Goal: Leave review/rating: Leave review/rating

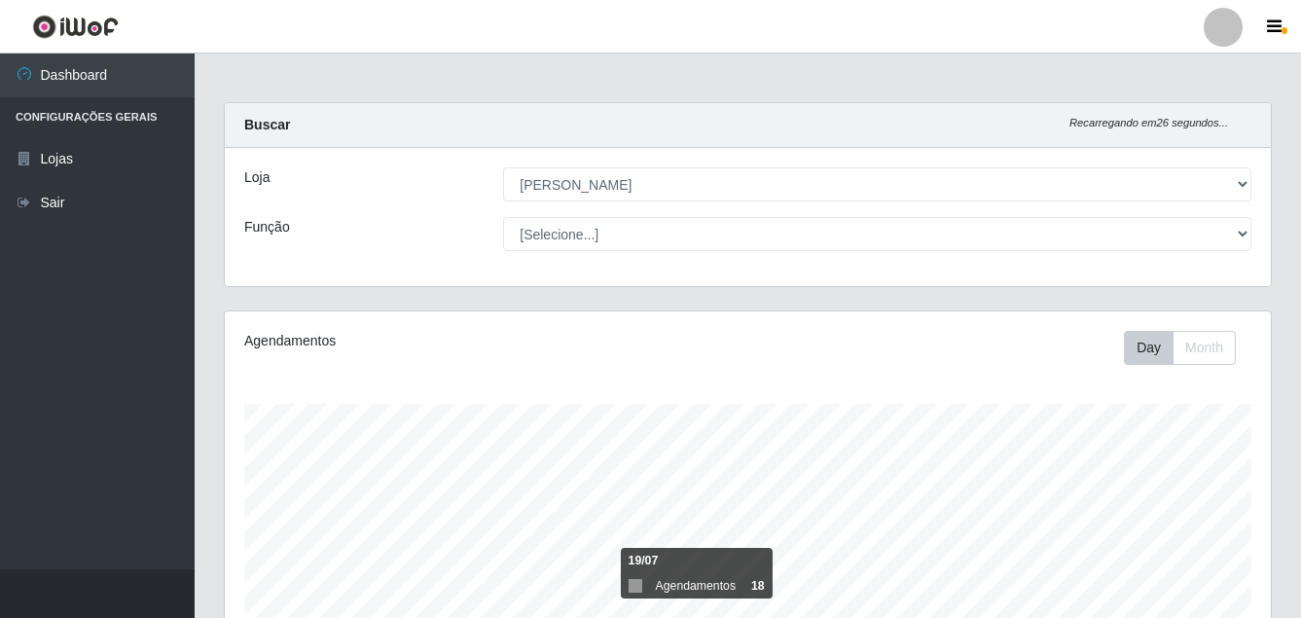
select select "402"
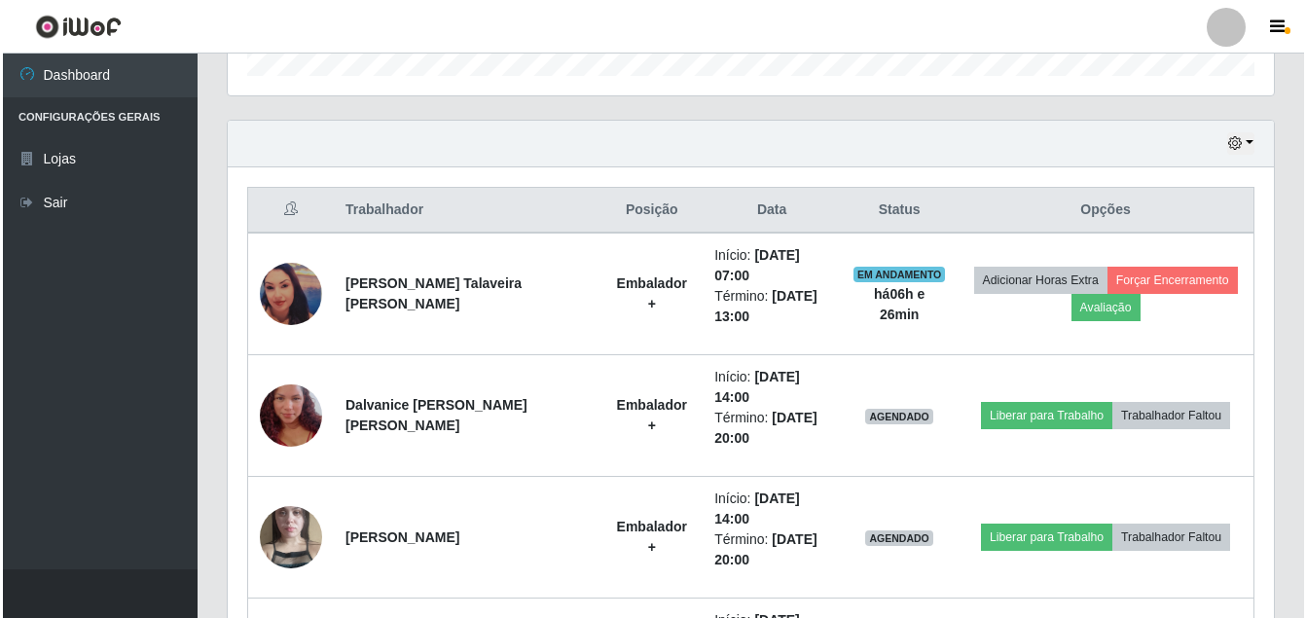
scroll to position [404, 1046]
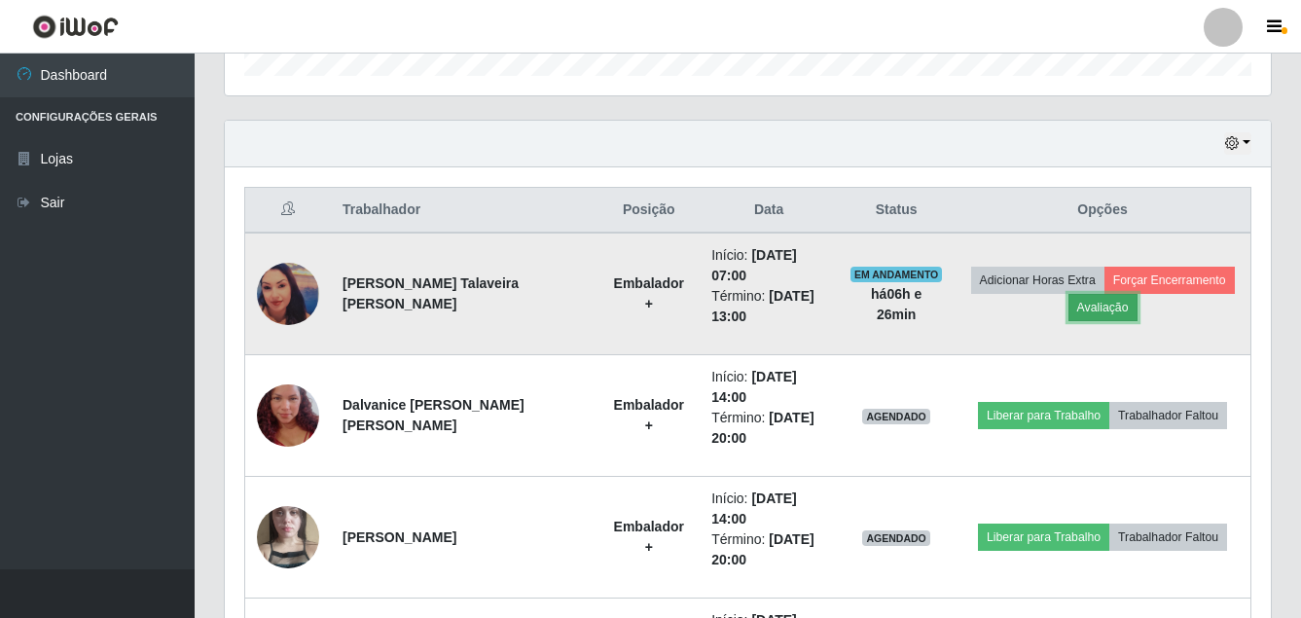
click at [1093, 306] on button "Avaliação" at bounding box center [1102, 307] width 69 height 27
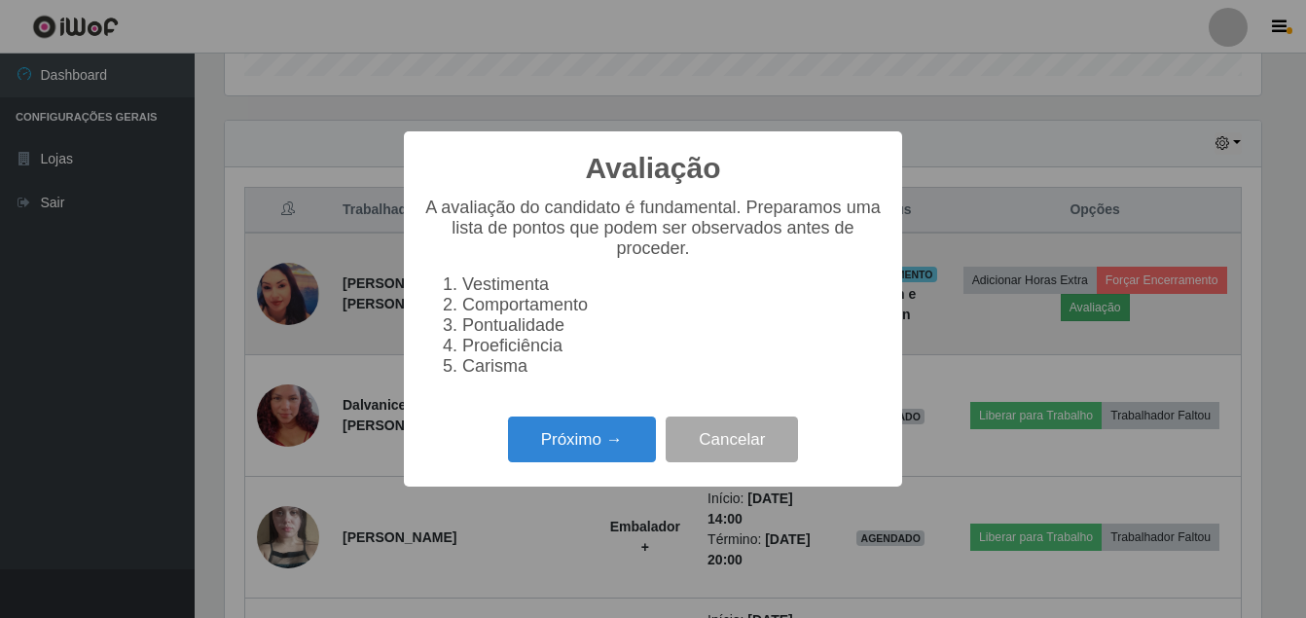
scroll to position [404, 1036]
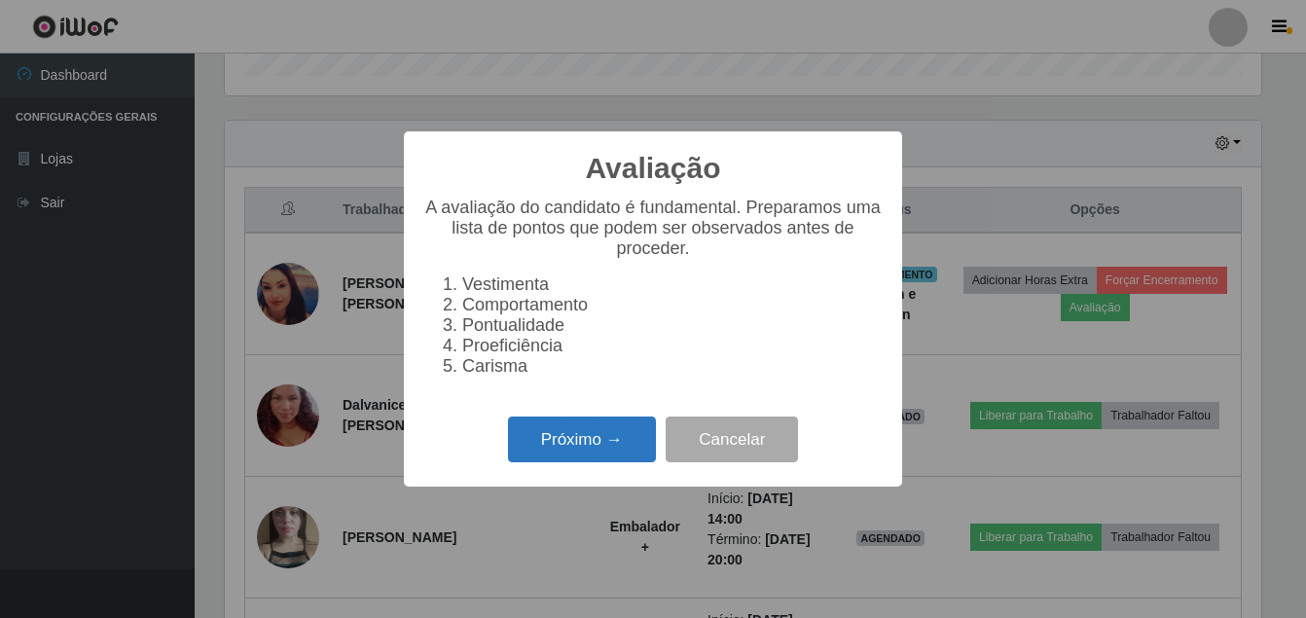
click at [559, 452] on button "Próximo →" at bounding box center [582, 439] width 148 height 46
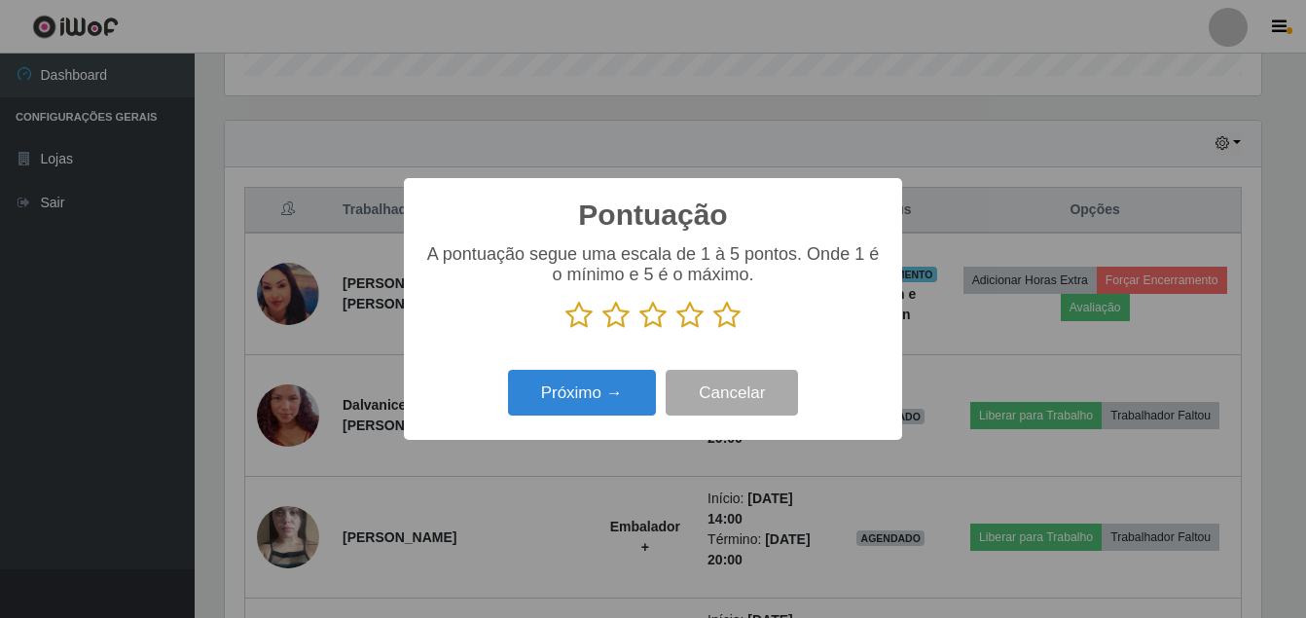
click at [729, 322] on icon at bounding box center [726, 315] width 27 height 29
click at [713, 330] on input "radio" at bounding box center [713, 330] width 0 height 0
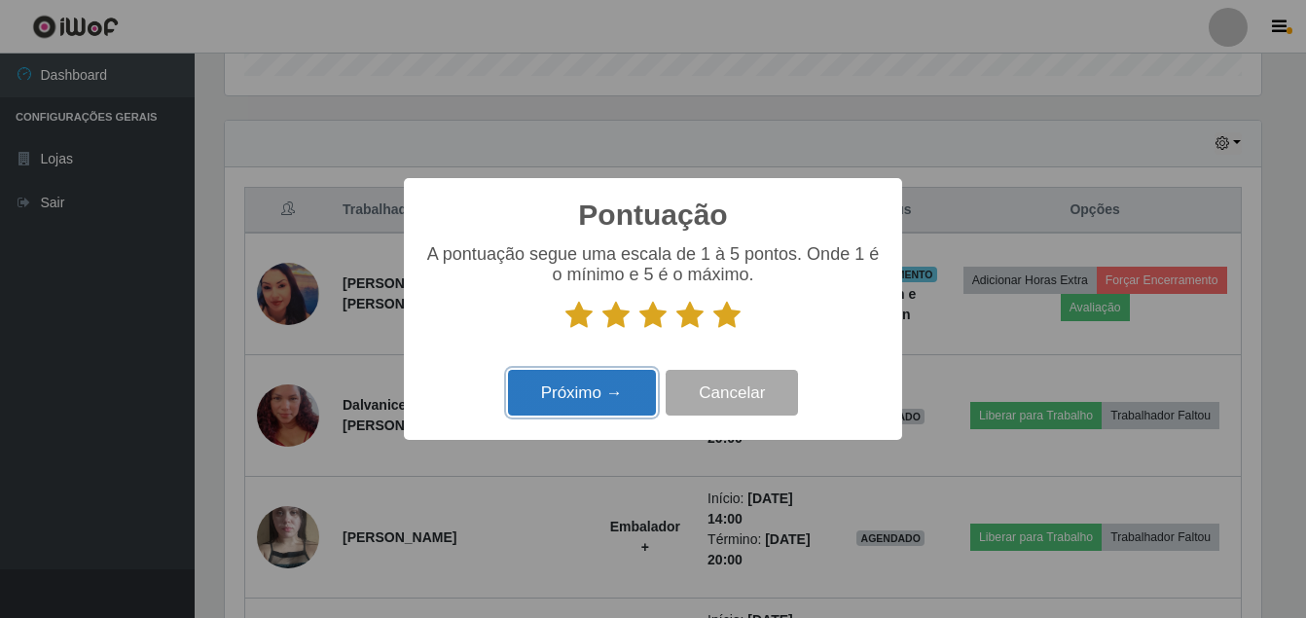
click at [606, 384] on button "Próximo →" at bounding box center [582, 393] width 148 height 46
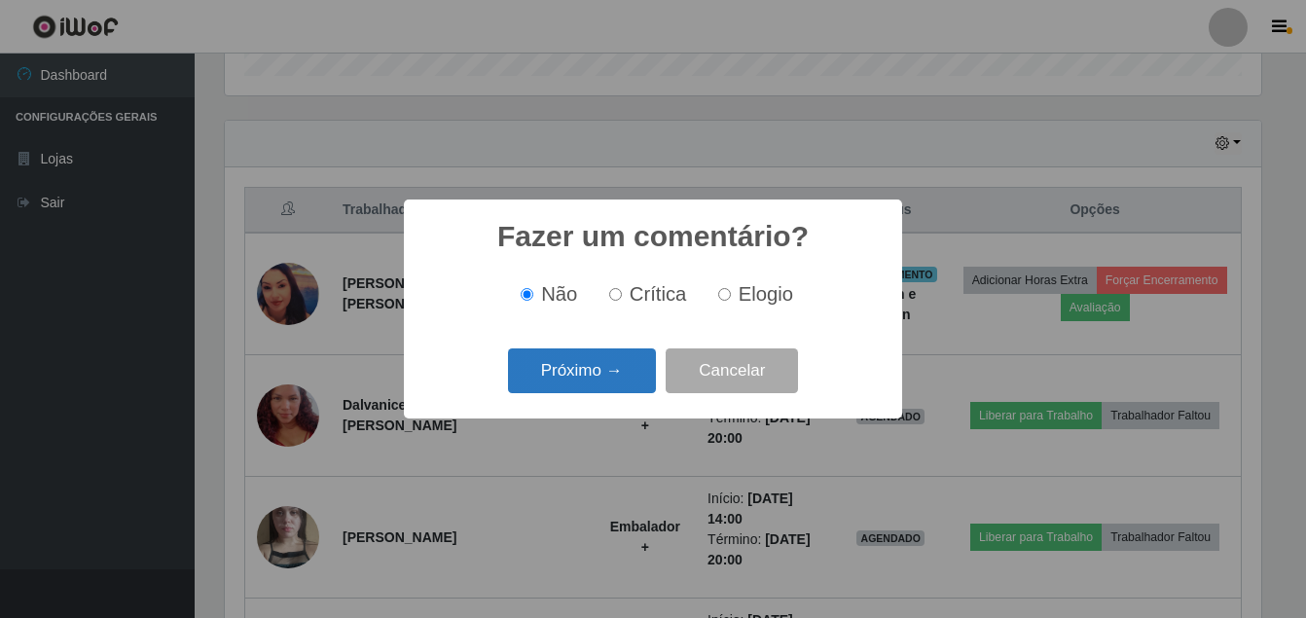
click at [627, 374] on button "Próximo →" at bounding box center [582, 371] width 148 height 46
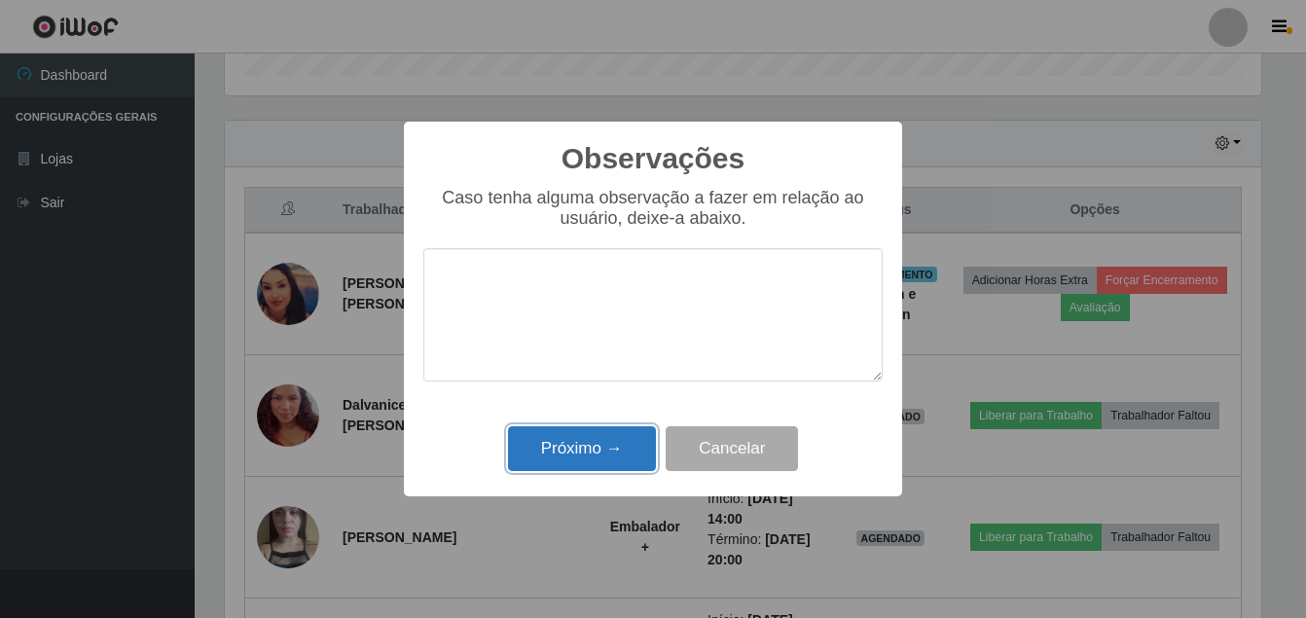
click at [613, 435] on button "Próximo →" at bounding box center [582, 449] width 148 height 46
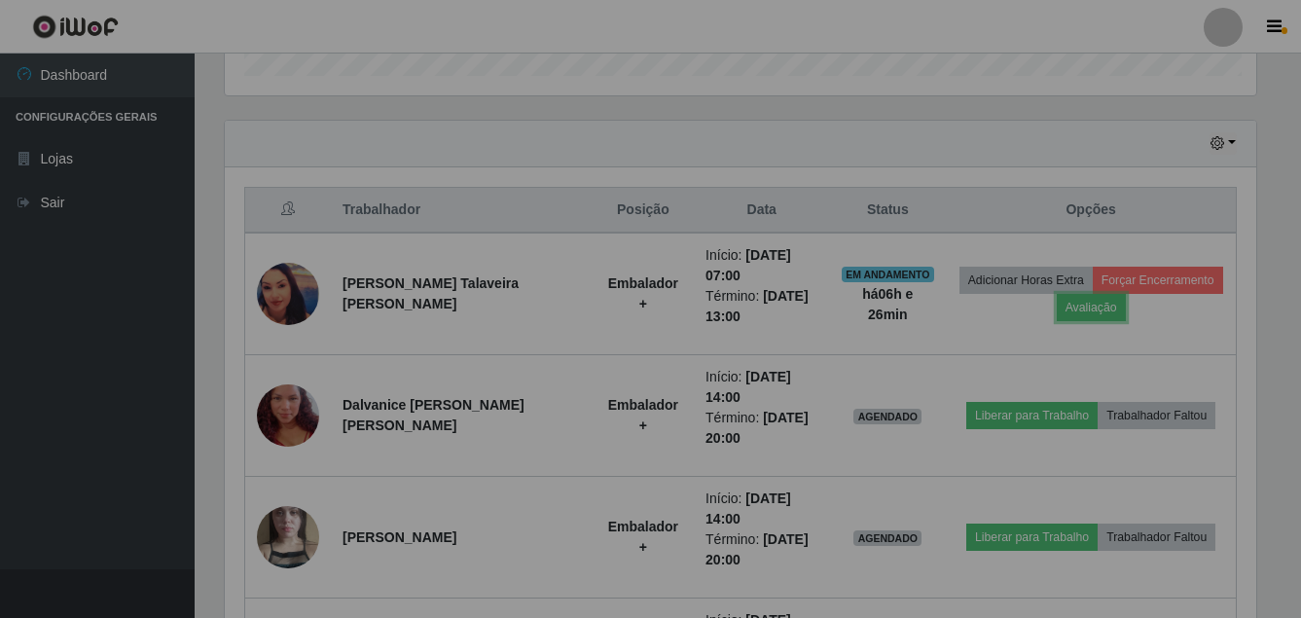
scroll to position [404, 1046]
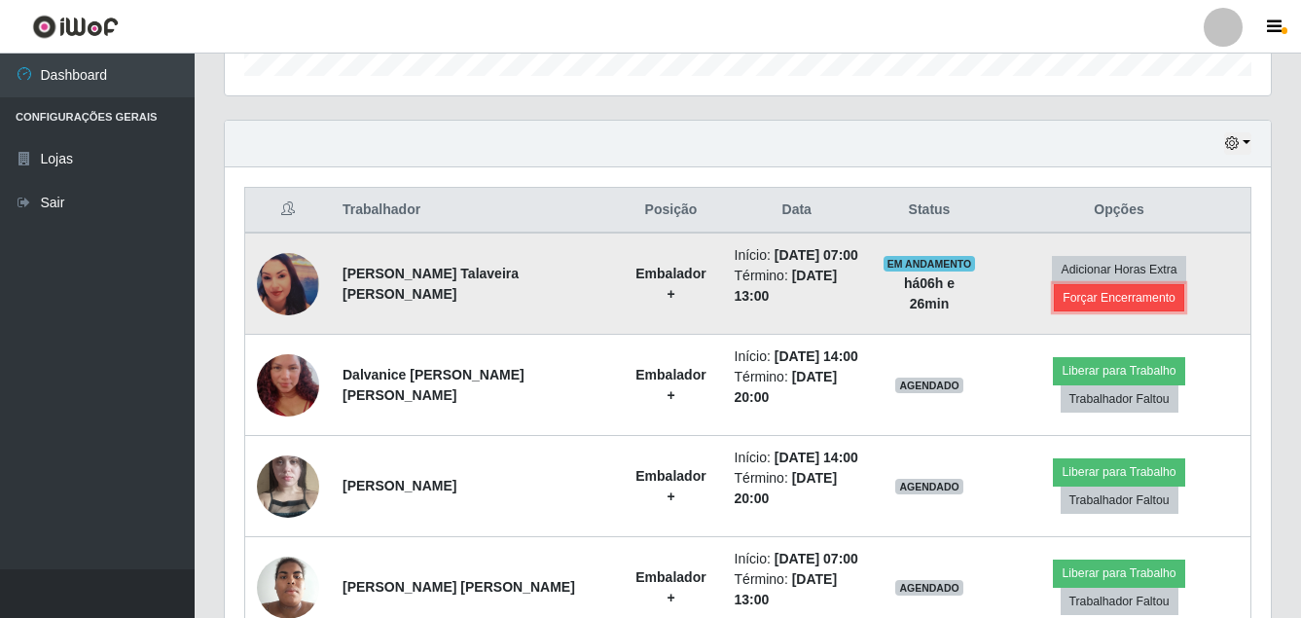
click at [1105, 296] on button "Forçar Encerramento" at bounding box center [1119, 297] width 130 height 27
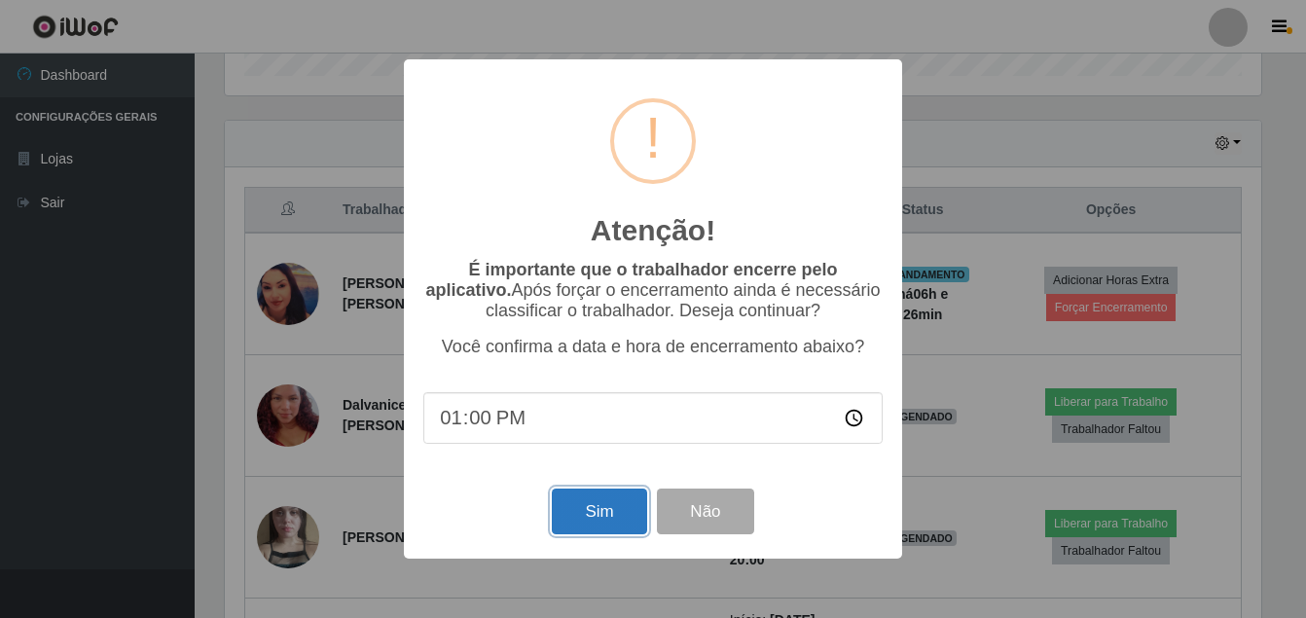
click at [590, 505] on button "Sim" at bounding box center [599, 511] width 94 height 46
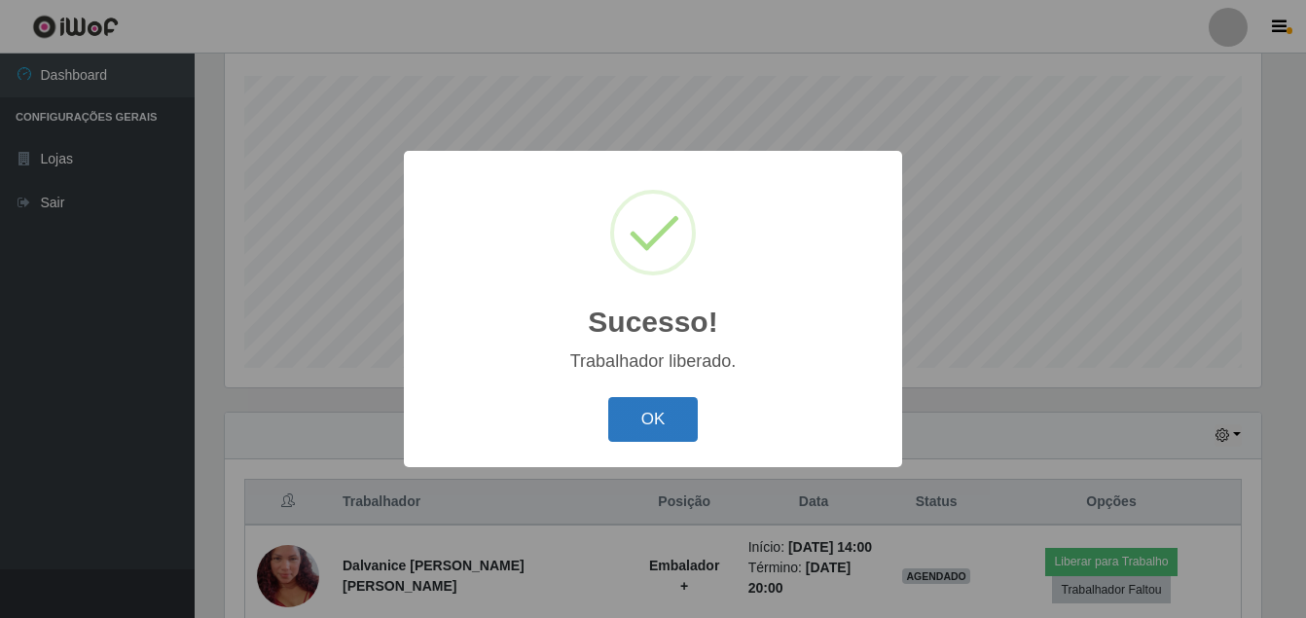
click at [668, 406] on button "OK" at bounding box center [653, 420] width 90 height 46
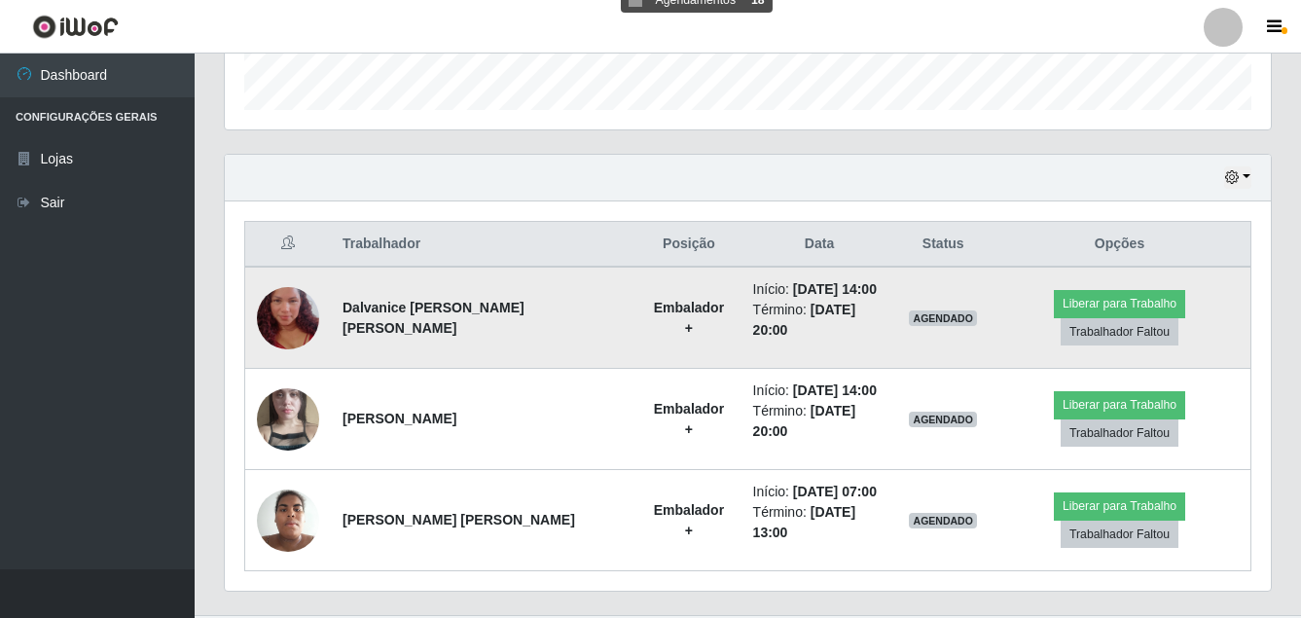
scroll to position [620, 0]
